Goal: Task Accomplishment & Management: Use online tool/utility

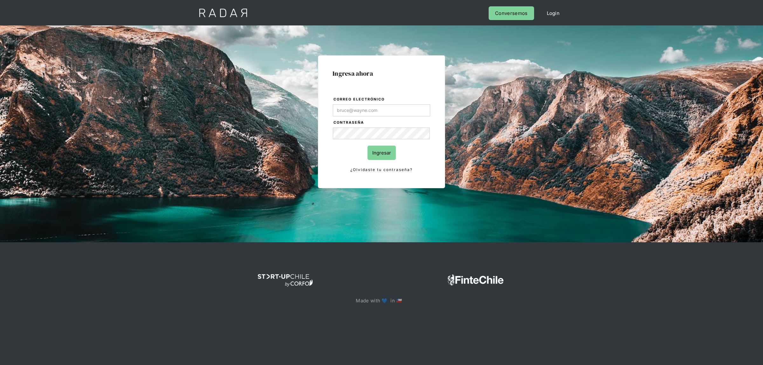
click at [352, 108] on input "Correo electrónico" at bounding box center [381, 110] width 97 height 12
type input "[EMAIL_ADDRESS][DOMAIN_NAME]"
click at [371, 155] on input "Ingresar" at bounding box center [381, 153] width 28 height 14
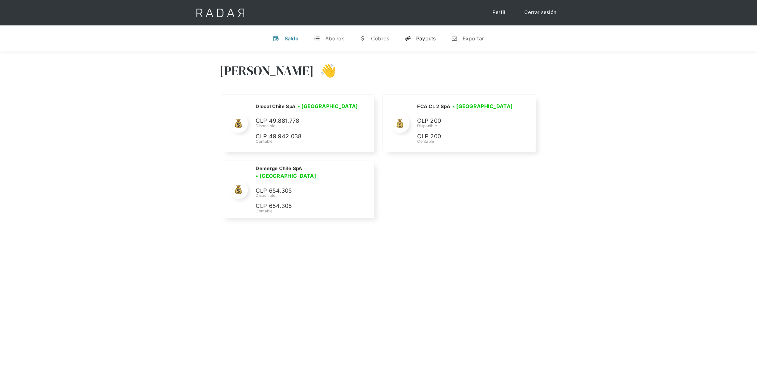
click at [419, 39] on div "Payouts" at bounding box center [426, 38] width 20 height 6
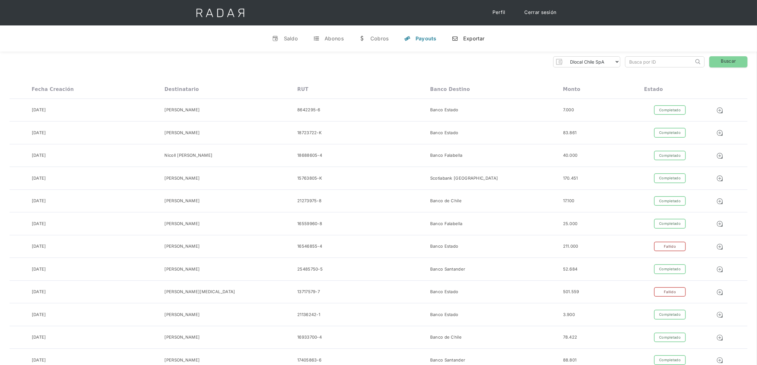
click at [467, 40] on div "Exportar" at bounding box center [473, 38] width 21 height 6
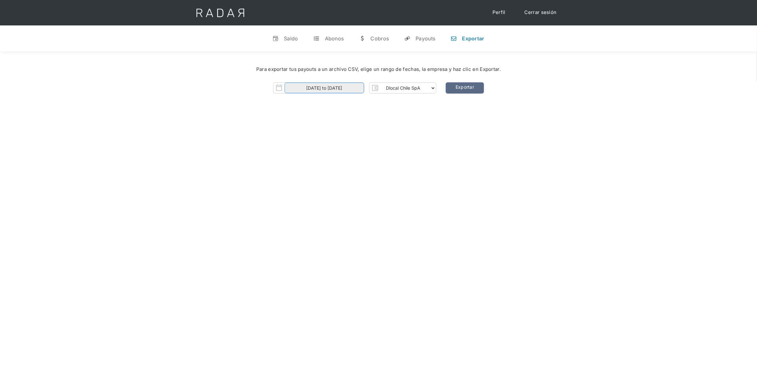
click at [320, 93] on body "Cargando... Cerrar sesión Perfil v Saldo t Abonos w Cobros y Payouts n Exportar…" at bounding box center [378, 250] width 757 height 500
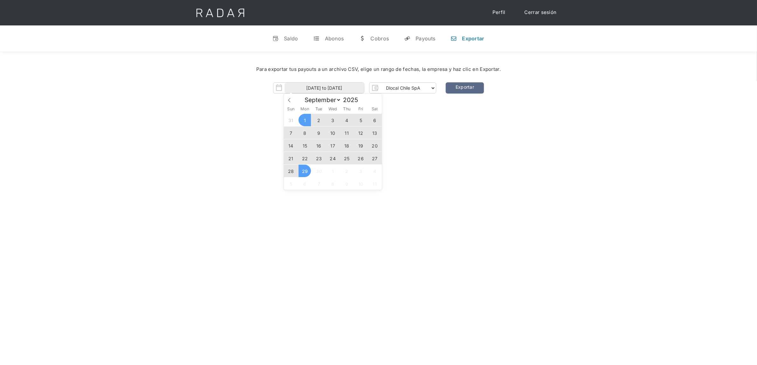
click at [357, 157] on span "26" at bounding box center [360, 158] width 12 height 12
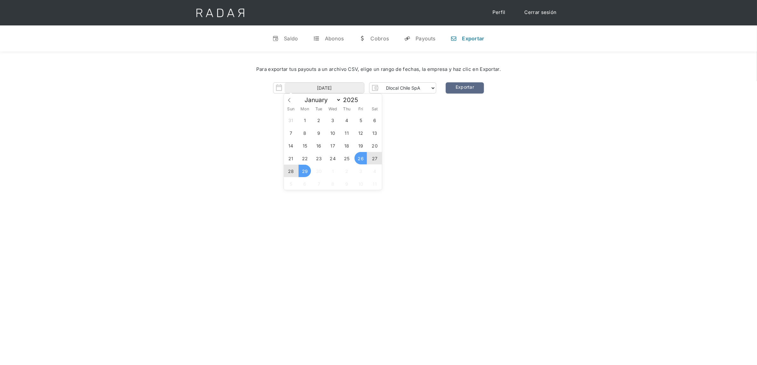
click at [308, 170] on span "29" at bounding box center [304, 171] width 12 height 12
type input "[DATE] to [DATE]"
click at [438, 140] on div "[PERSON_NAME] 👋 Cargando tus cuentas... Nombre de la empresa • [GEOGRAPHIC_DATA…" at bounding box center [378, 233] width 757 height 365
click at [461, 88] on link "Exportar" at bounding box center [465, 87] width 38 height 11
